Goal: Transaction & Acquisition: Obtain resource

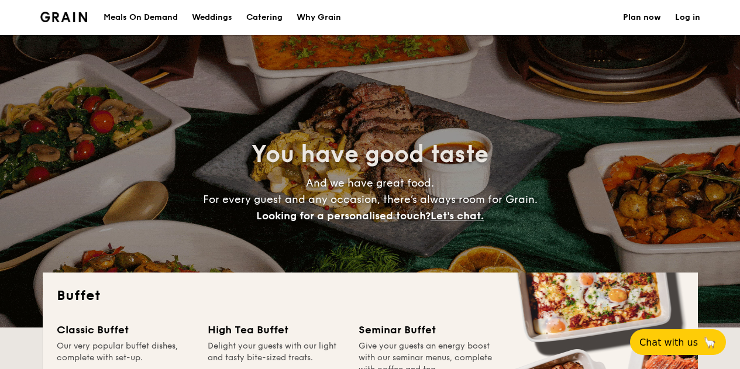
select select
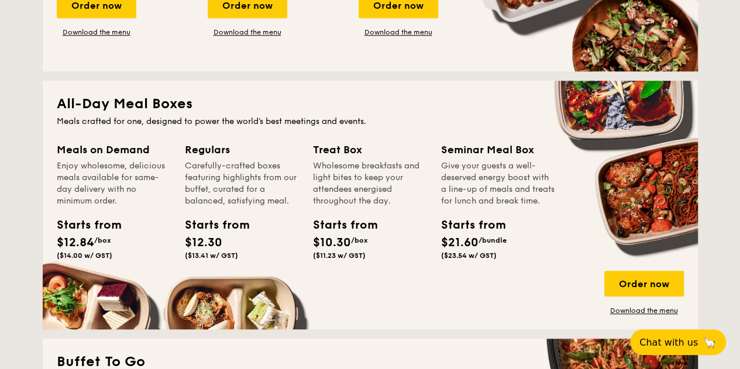
scroll to position [468, 0]
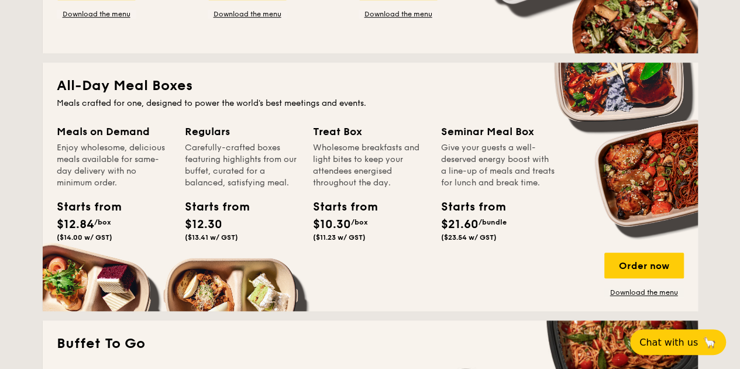
click at [338, 204] on div "Starts from" at bounding box center [339, 207] width 53 height 18
click at [645, 262] on div "Order now" at bounding box center [644, 266] width 80 height 26
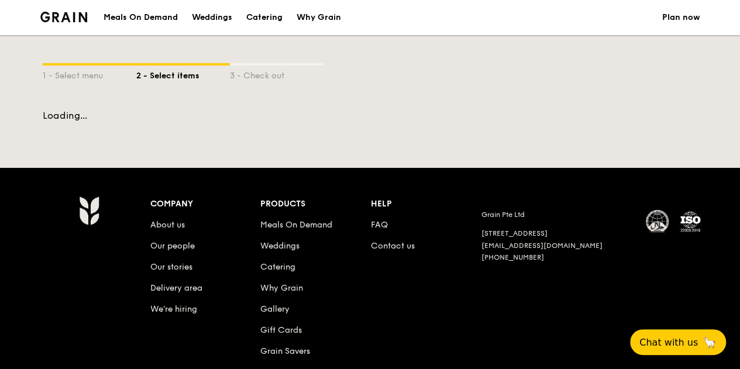
select select
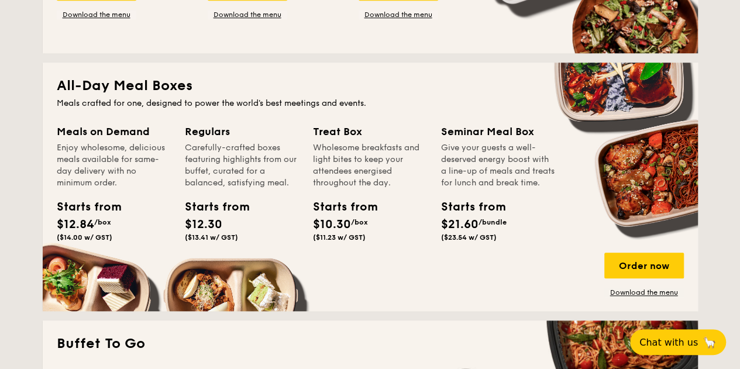
scroll to position [585, 0]
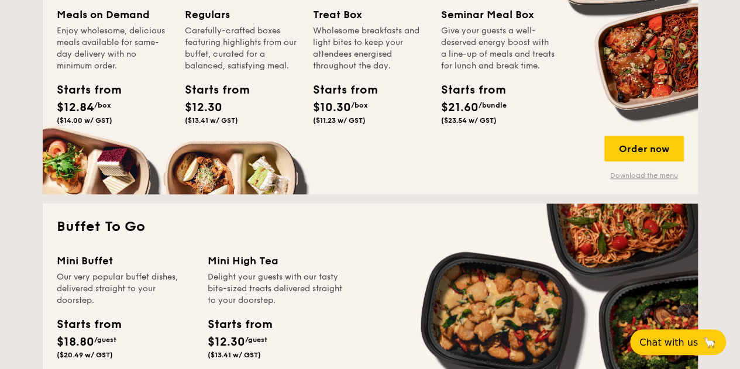
click at [651, 173] on link "Download the menu" at bounding box center [644, 175] width 80 height 9
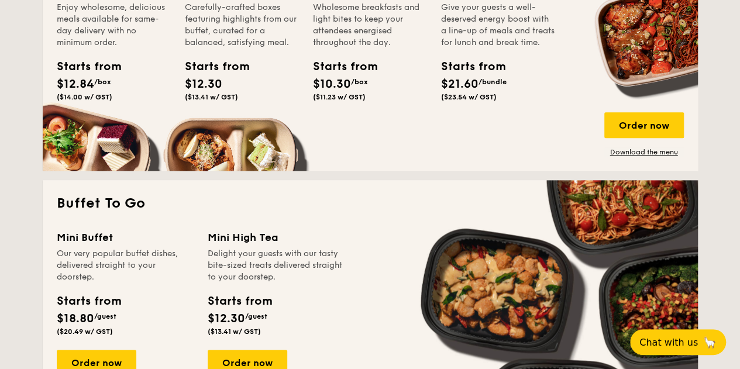
scroll to position [761, 0]
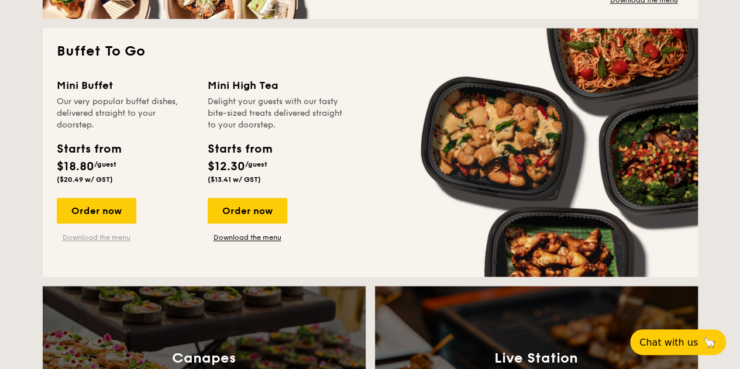
click at [92, 236] on link "Download the menu" at bounding box center [97, 237] width 80 height 9
